Goal: Find specific page/section: Find specific page/section

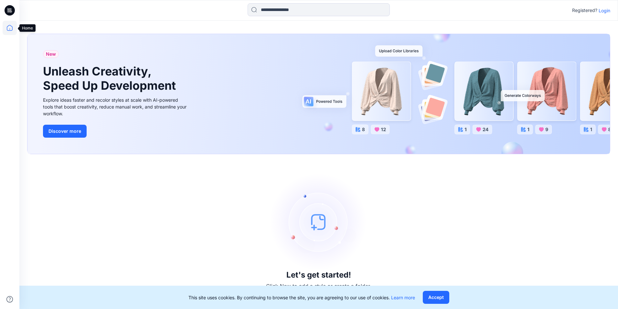
drag, startPoint x: 0, startPoint y: 0, endPoint x: 7, endPoint y: 34, distance: 34.4
click at [7, 34] on icon at bounding box center [10, 28] width 14 height 14
click at [609, 13] on p "Login" at bounding box center [605, 10] width 12 height 7
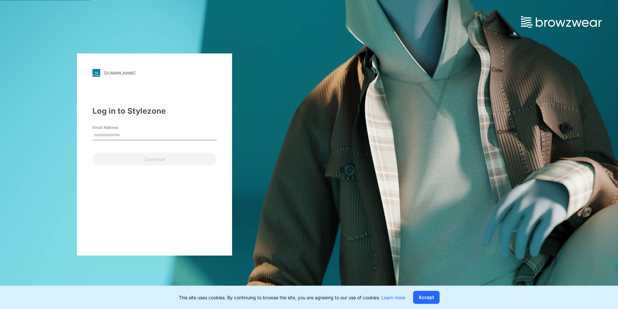
click at [144, 134] on input "Email Address" at bounding box center [154, 135] width 124 height 10
type input "**********"
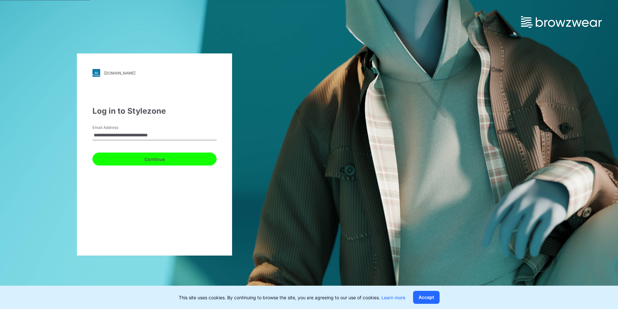
click at [185, 159] on button "Continue" at bounding box center [154, 158] width 124 height 13
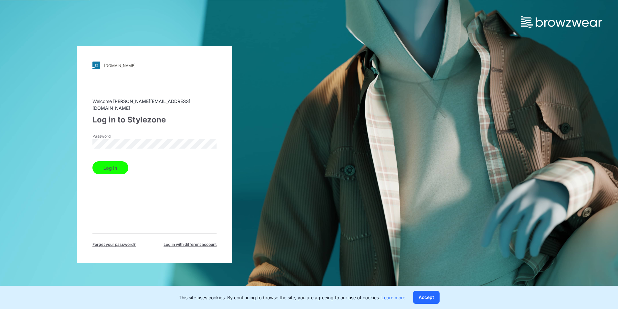
click at [114, 158] on div "Log in" at bounding box center [154, 166] width 124 height 16
click at [114, 161] on button "Log in" at bounding box center [110, 167] width 36 height 13
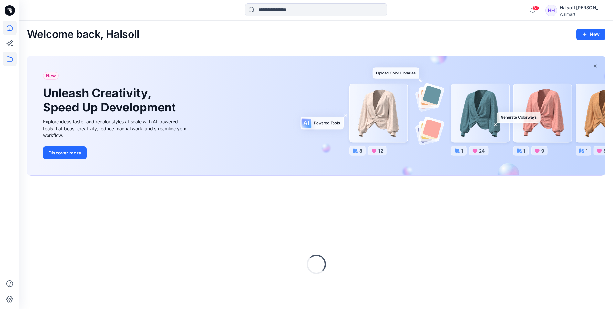
click at [9, 63] on icon at bounding box center [10, 59] width 14 height 14
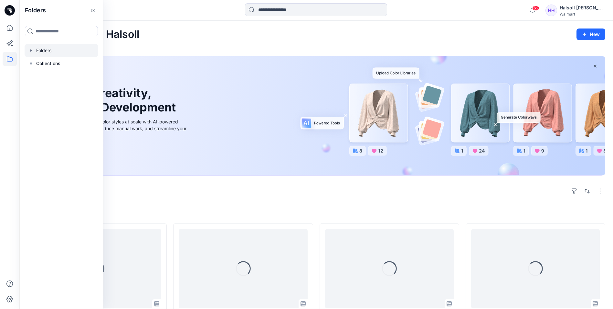
click at [59, 52] on div at bounding box center [62, 50] width 74 height 13
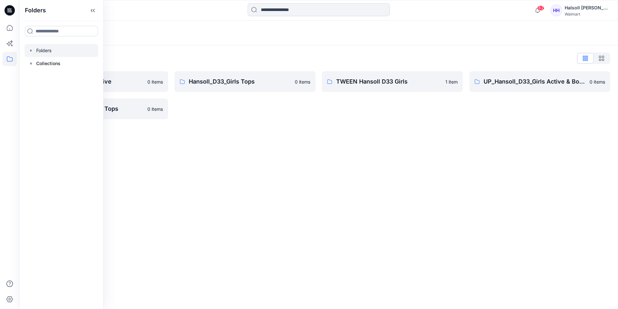
click at [279, 161] on div "Folders Folders List Hansoll_D33_Girls Active 0 items UP_Hansoll_D33_Girls Tops…" at bounding box center [318, 165] width 599 height 288
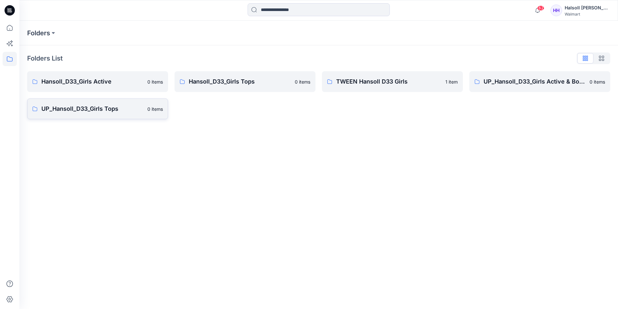
click at [83, 107] on p "UP_Hansoll_D33_Girls Tops" at bounding box center [92, 108] width 102 height 9
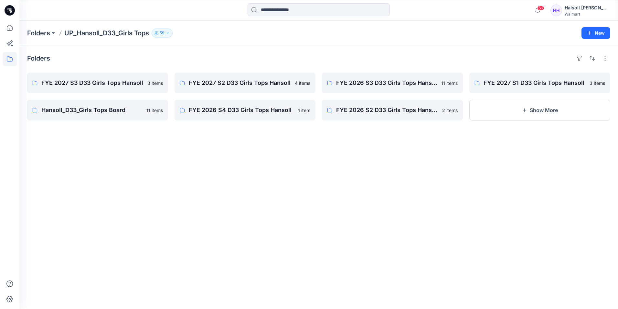
click at [91, 209] on div "Folders FYE 2027 S3 D33 Girls Tops Hansoll 3 items Hansoll_D33_Girls Tops Board…" at bounding box center [318, 176] width 599 height 263
click at [107, 89] on link "FYE 2027 S3 D33 Girls Tops Hansoll" at bounding box center [97, 82] width 141 height 21
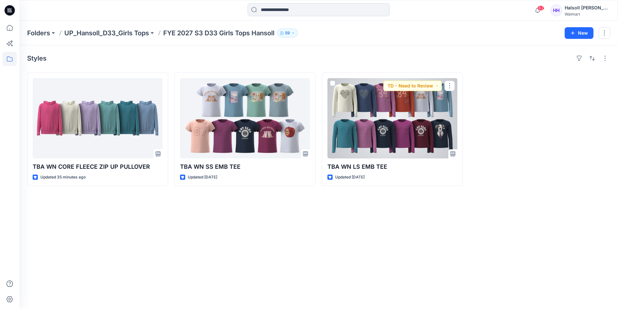
click at [356, 141] on div at bounding box center [393, 118] width 130 height 80
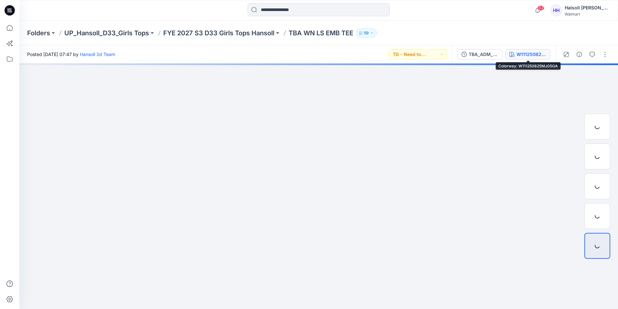
click at [521, 53] on div "W111250825MJ05GA" at bounding box center [532, 54] width 30 height 7
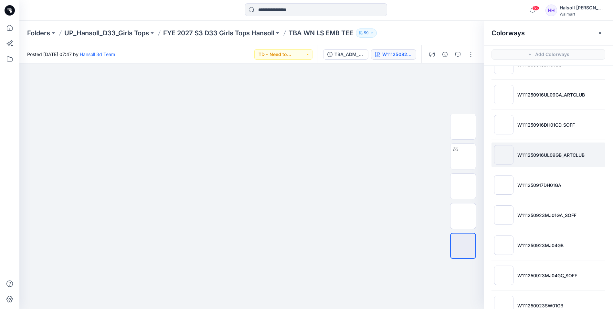
scroll to position [259, 0]
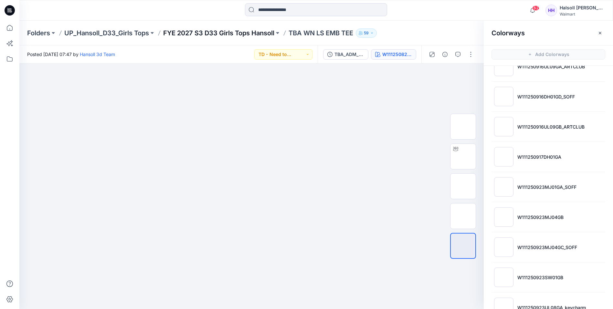
click at [211, 33] on p "FYE 2027 S3 D33 Girls Tops Hansoll" at bounding box center [218, 32] width 111 height 9
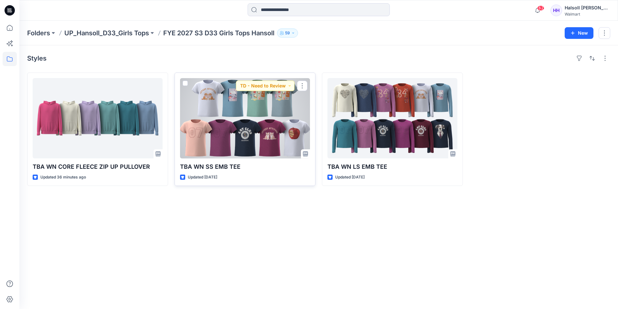
click at [271, 126] on div at bounding box center [245, 118] width 130 height 80
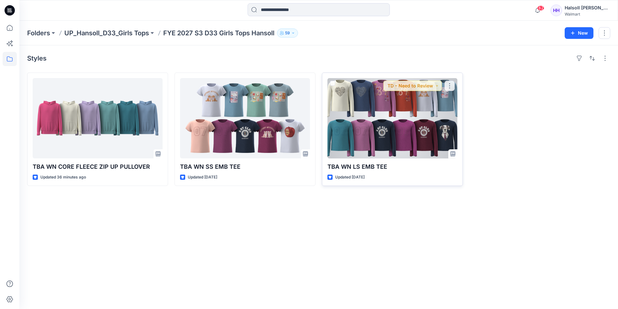
click at [380, 116] on div at bounding box center [393, 118] width 130 height 80
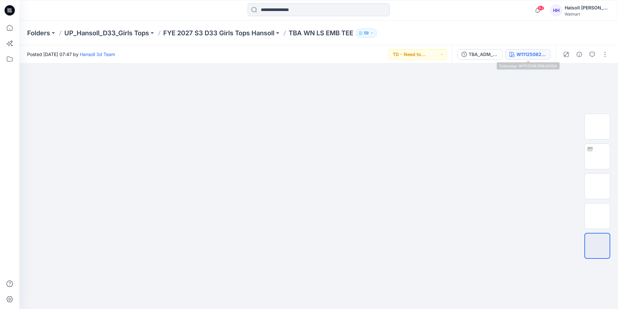
click at [531, 55] on div "W111250825MJ05GA" at bounding box center [532, 54] width 30 height 7
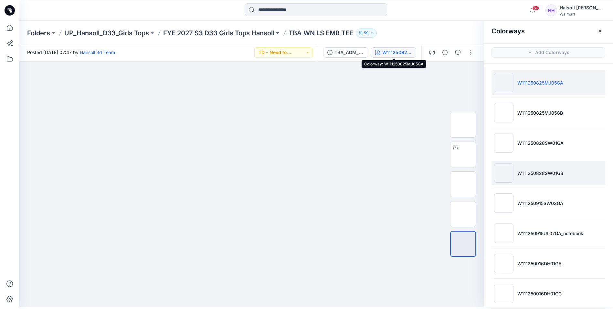
click at [562, 175] on p "W111250828SW01GB" at bounding box center [541, 172] width 46 height 7
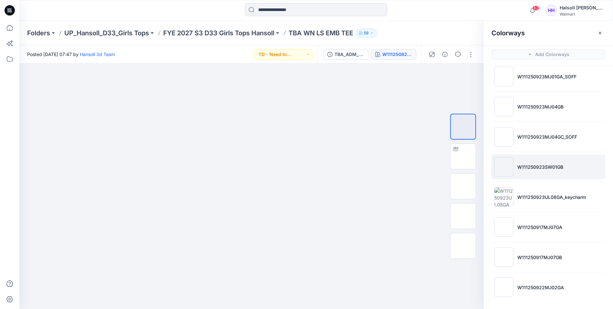
scroll to position [369, 0]
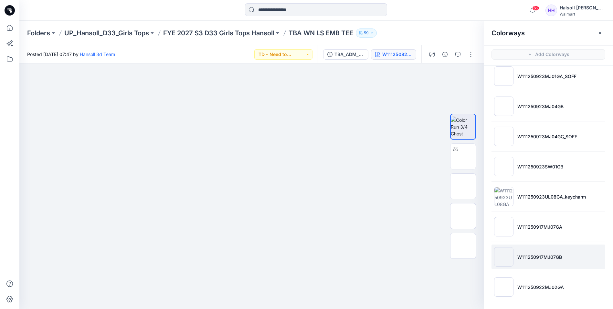
click at [551, 258] on p "W111250917MJ07GB" at bounding box center [540, 256] width 45 height 7
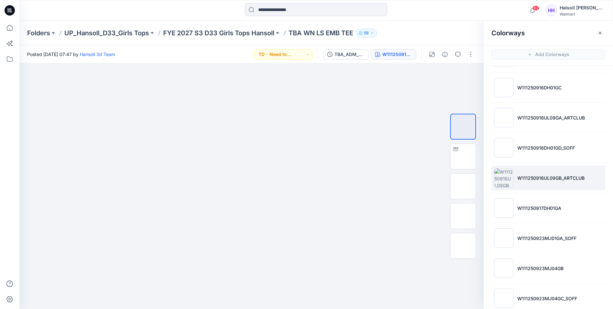
scroll to position [175, 0]
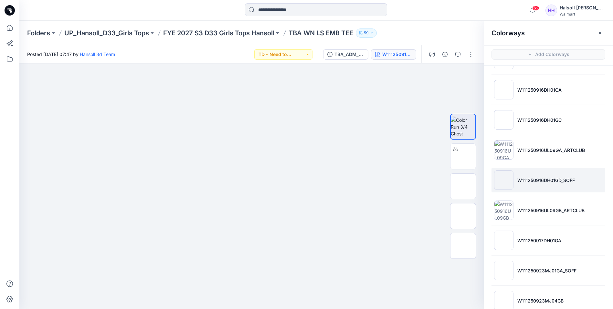
click at [559, 185] on li "W111250916DH01GD_SOFF" at bounding box center [549, 180] width 114 height 25
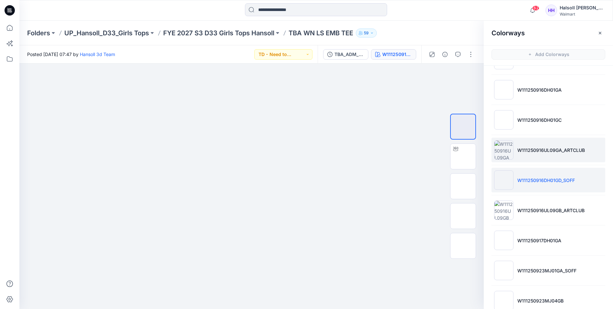
click at [581, 155] on li "W111250916UL09GA_ARTCLUB" at bounding box center [549, 149] width 114 height 25
